Goal: Task Accomplishment & Management: Manage account settings

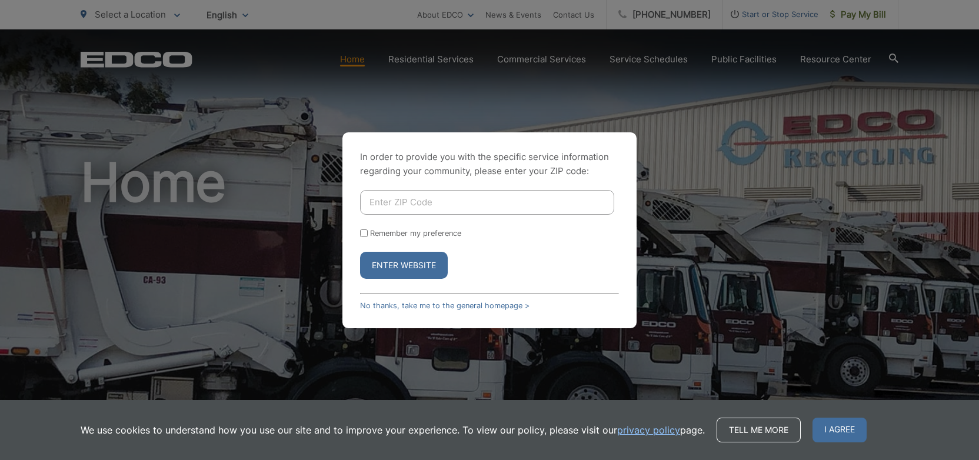
click at [448, 204] on input "Enter ZIP Code" at bounding box center [487, 202] width 254 height 25
type input "92082"
click at [360, 252] on button "Enter Website" at bounding box center [404, 265] width 88 height 27
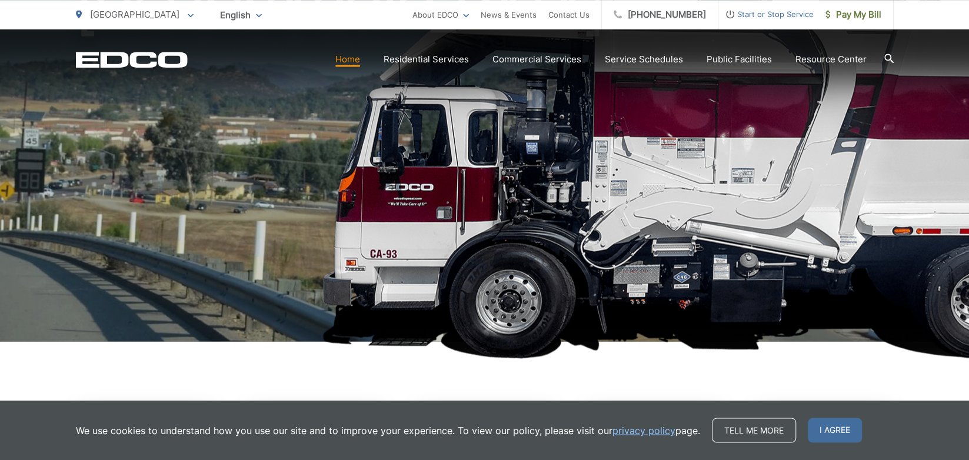
scroll to position [184, 0]
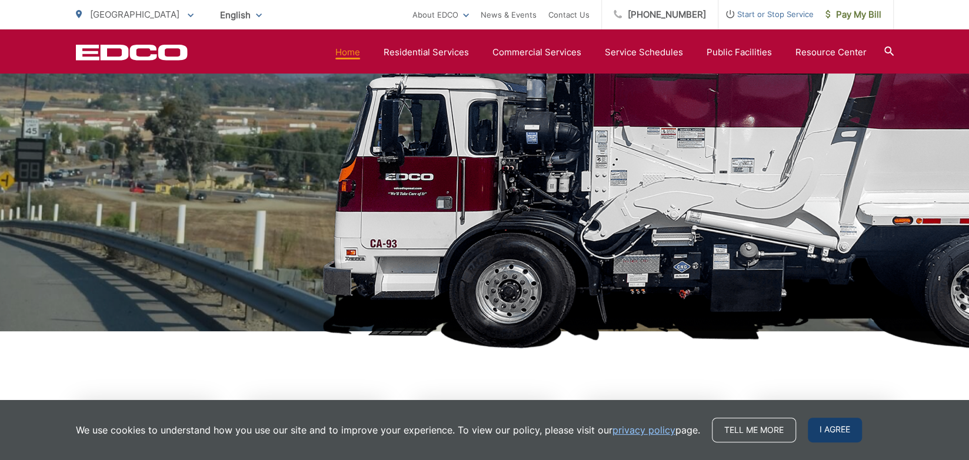
click at [847, 432] on span "I agree" at bounding box center [835, 430] width 54 height 25
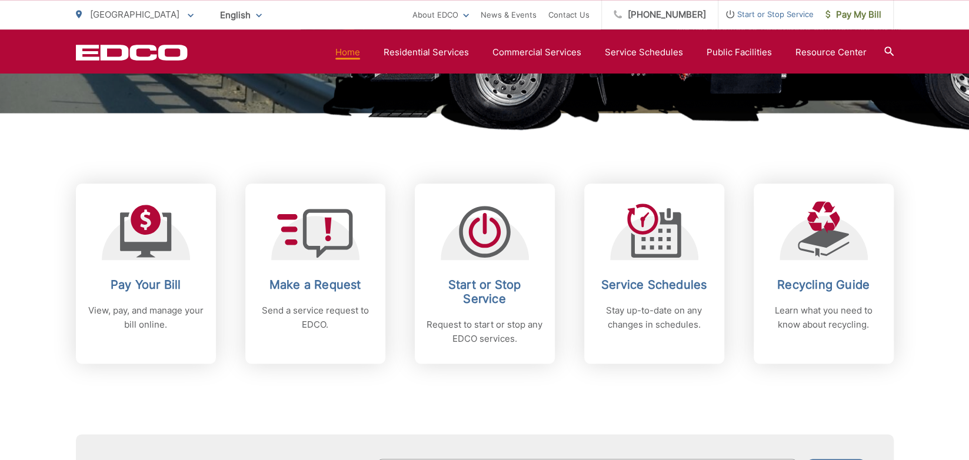
scroll to position [428, 0]
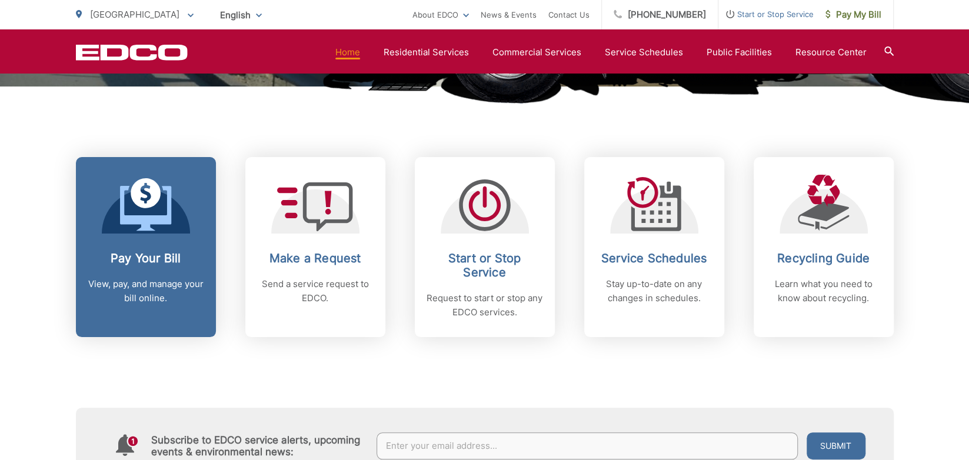
click at [171, 231] on span at bounding box center [146, 205] width 52 height 55
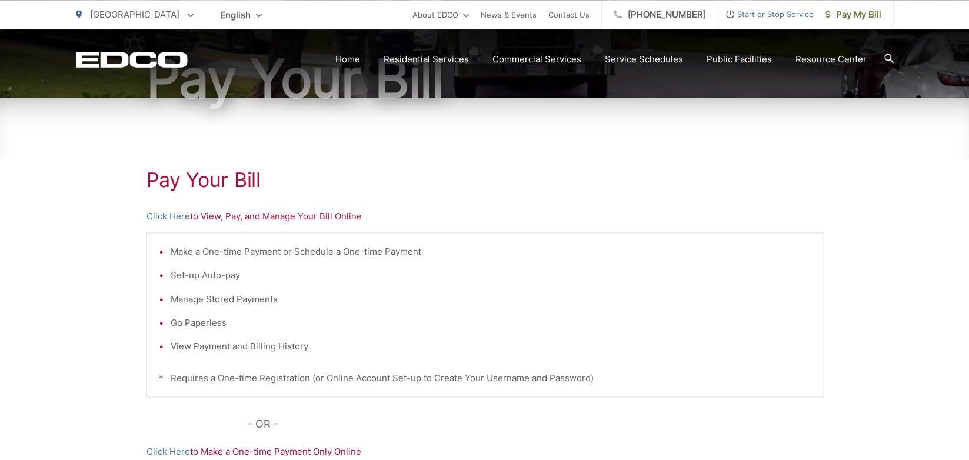
scroll to position [306, 0]
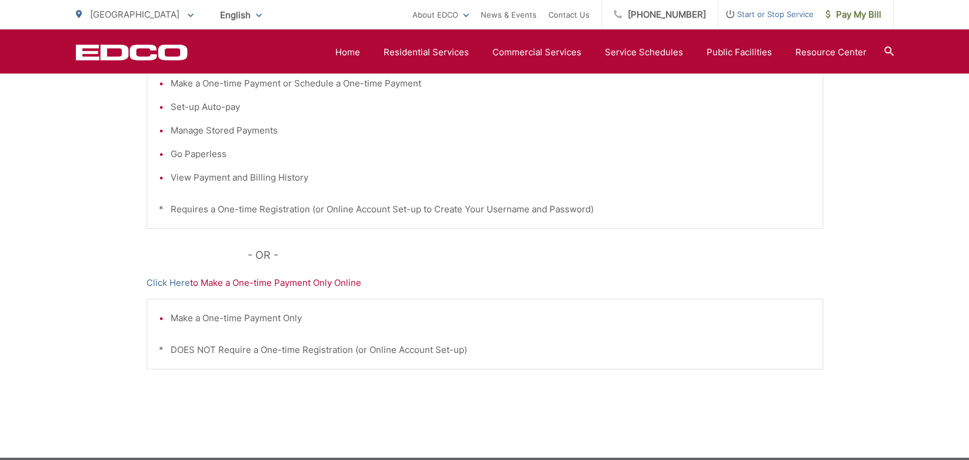
click at [223, 179] on li "View Payment and Billing History" at bounding box center [491, 178] width 640 height 14
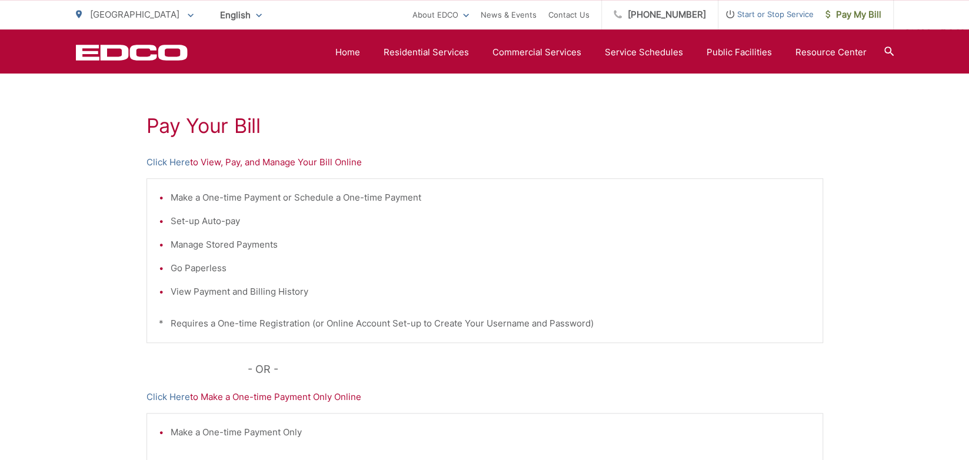
scroll to position [184, 0]
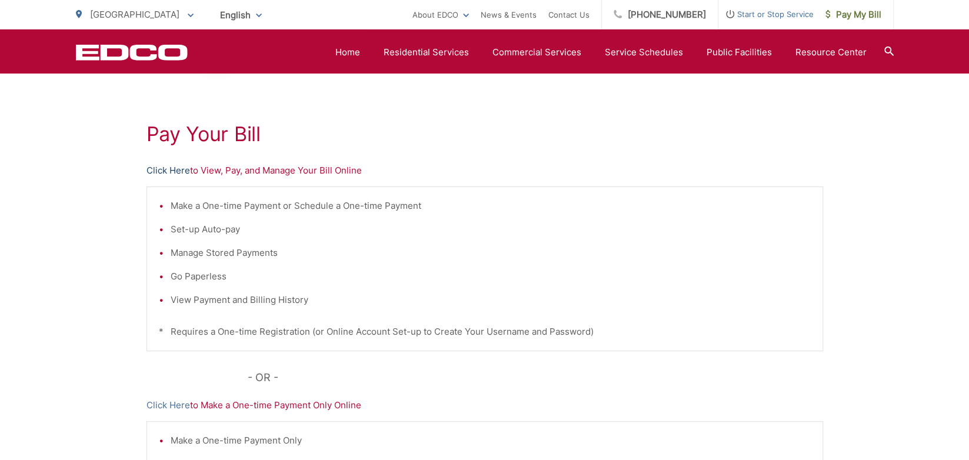
click at [171, 175] on link "Click Here" at bounding box center [169, 171] width 44 height 14
